Goal: Information Seeking & Learning: Learn about a topic

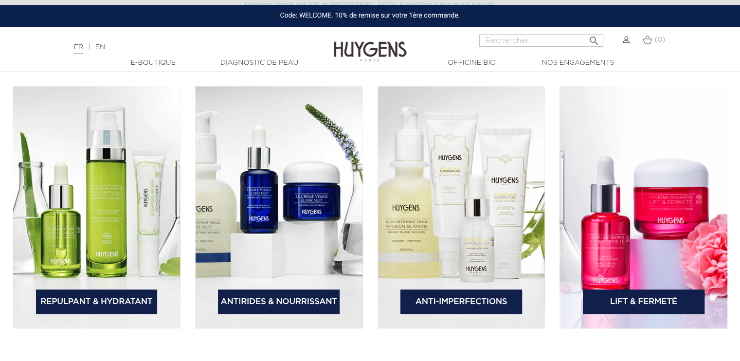
scroll to position [1458, 0]
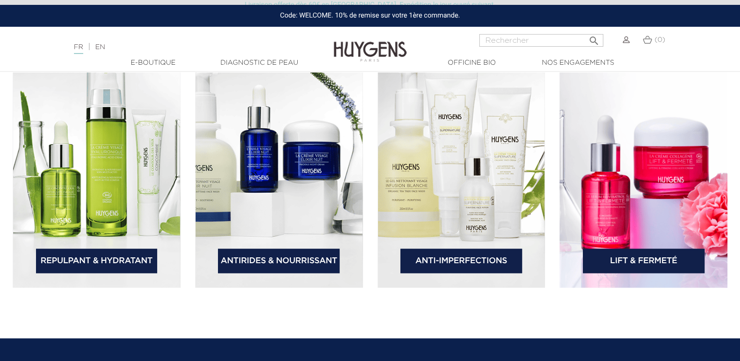
click at [278, 259] on link "Antirides & Nourrissant" at bounding box center [279, 261] width 122 height 24
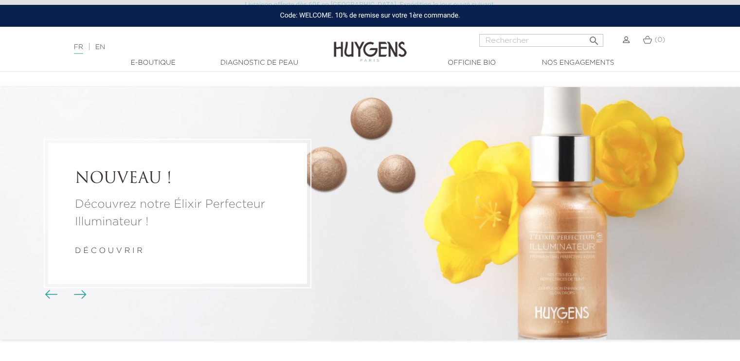
scroll to position [1458, 0]
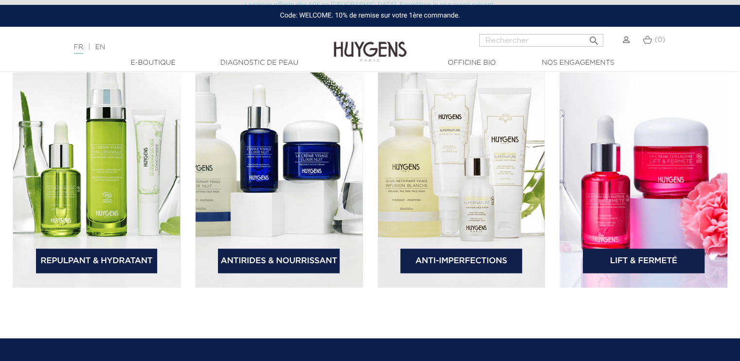
click at [644, 265] on link "Lift & Fermeté" at bounding box center [644, 261] width 122 height 24
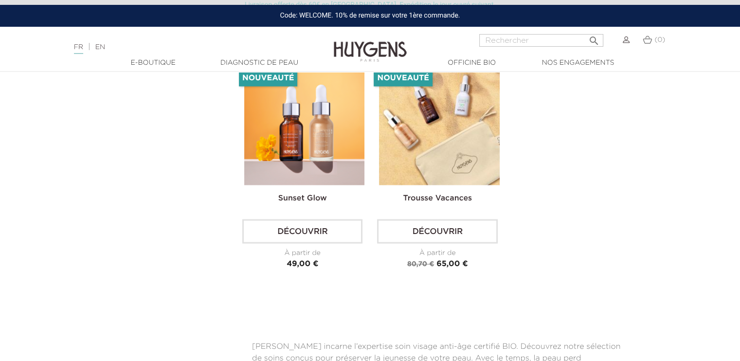
scroll to position [1868, 0]
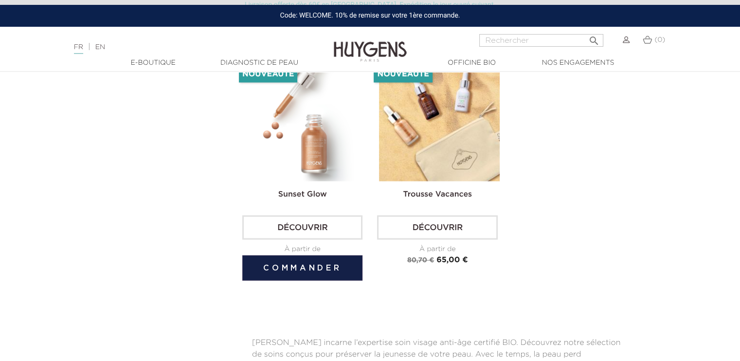
click at [305, 145] on img at bounding box center [304, 121] width 120 height 120
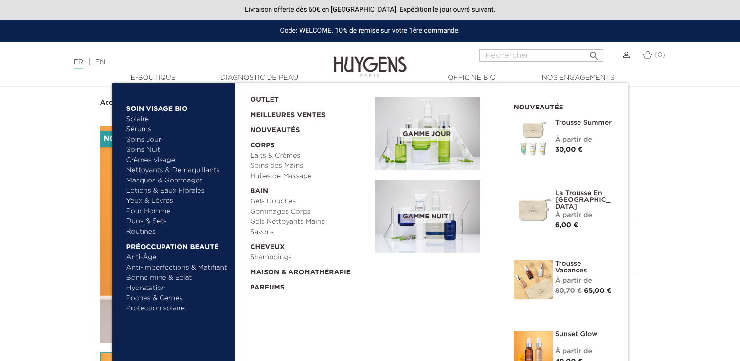
click at [259, 191] on link "  Bain" at bounding box center [309, 189] width 118 height 15
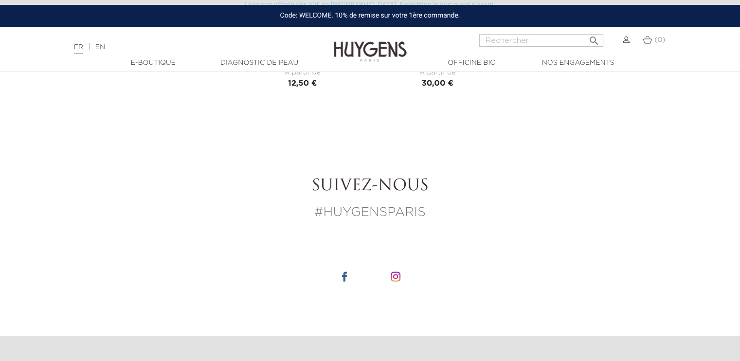
scroll to position [2062, 0]
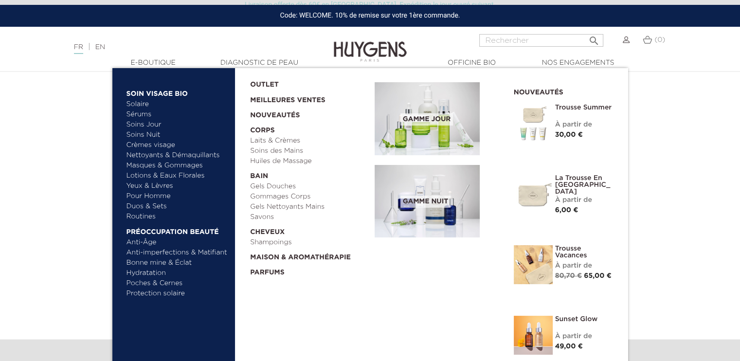
click at [176, 175] on link "Lotions & Eaux Florales" at bounding box center [178, 176] width 102 height 10
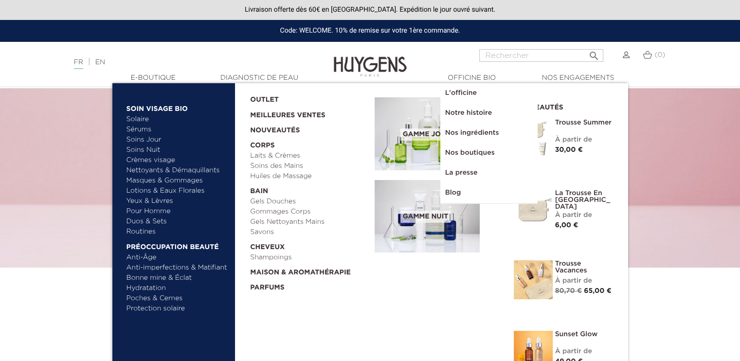
click at [263, 158] on link "Laits & Crèmes" at bounding box center [309, 156] width 118 height 10
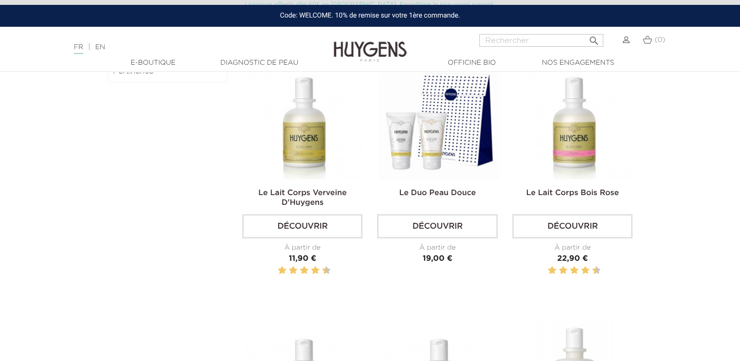
scroll to position [315, 0]
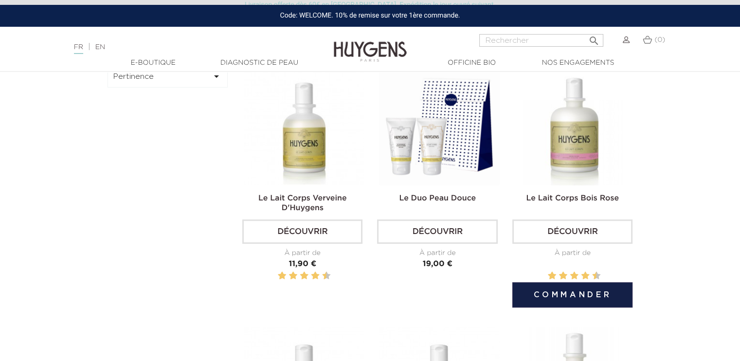
click at [589, 137] on img at bounding box center [574, 125] width 120 height 120
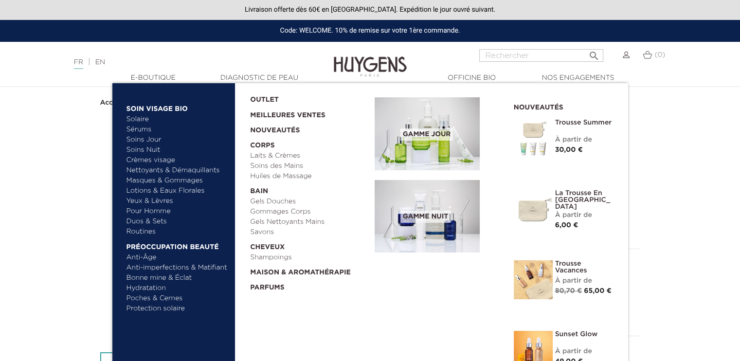
click at [157, 212] on link "Pour Homme" at bounding box center [178, 211] width 102 height 10
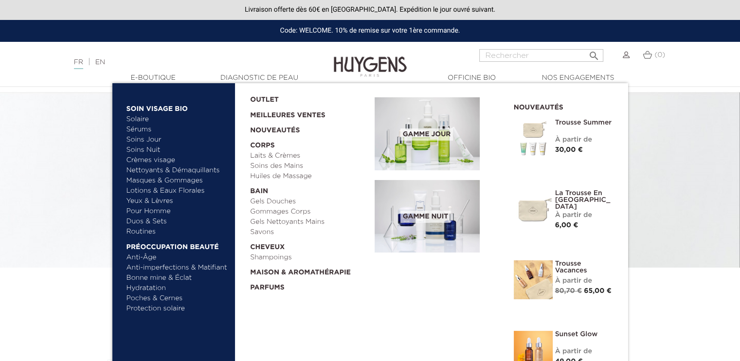
click at [150, 224] on link "Duos & Sets" at bounding box center [178, 222] width 102 height 10
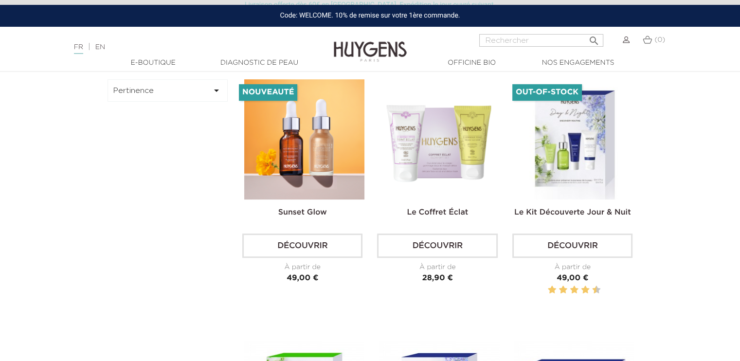
scroll to position [294, 0]
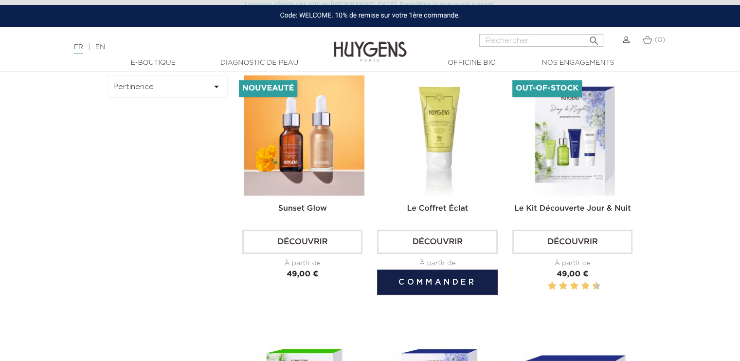
click at [445, 143] on img at bounding box center [439, 135] width 120 height 120
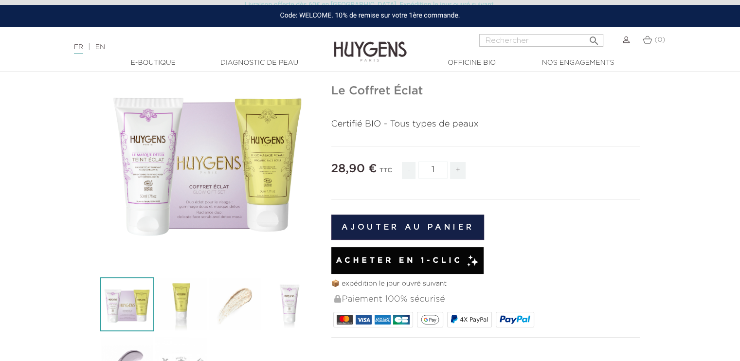
scroll to position [109, 0]
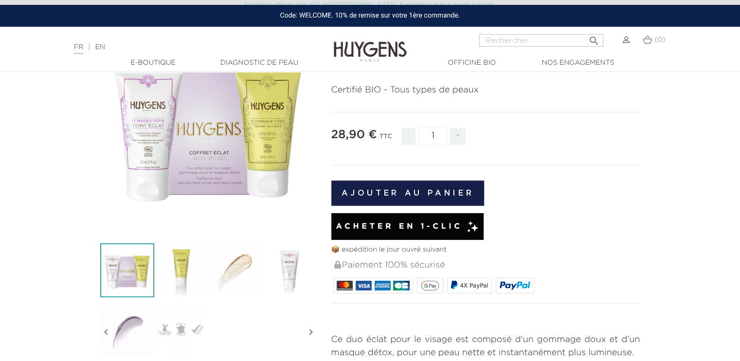
click at [243, 267] on img at bounding box center [235, 270] width 54 height 54
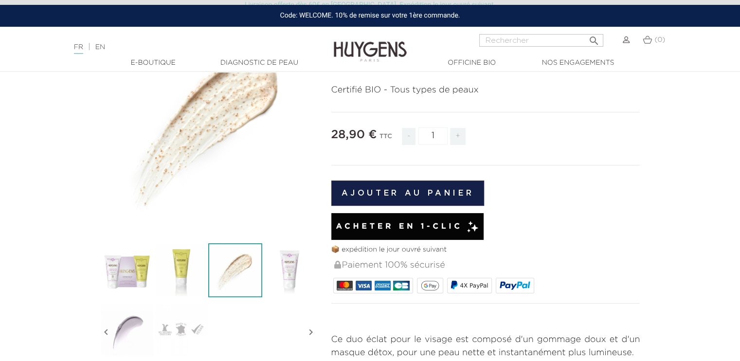
click at [286, 272] on img at bounding box center [289, 270] width 54 height 54
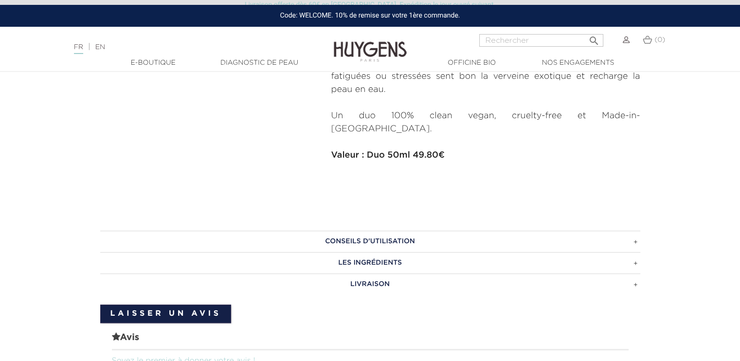
scroll to position [0, 0]
